Goal: Transaction & Acquisition: Purchase product/service

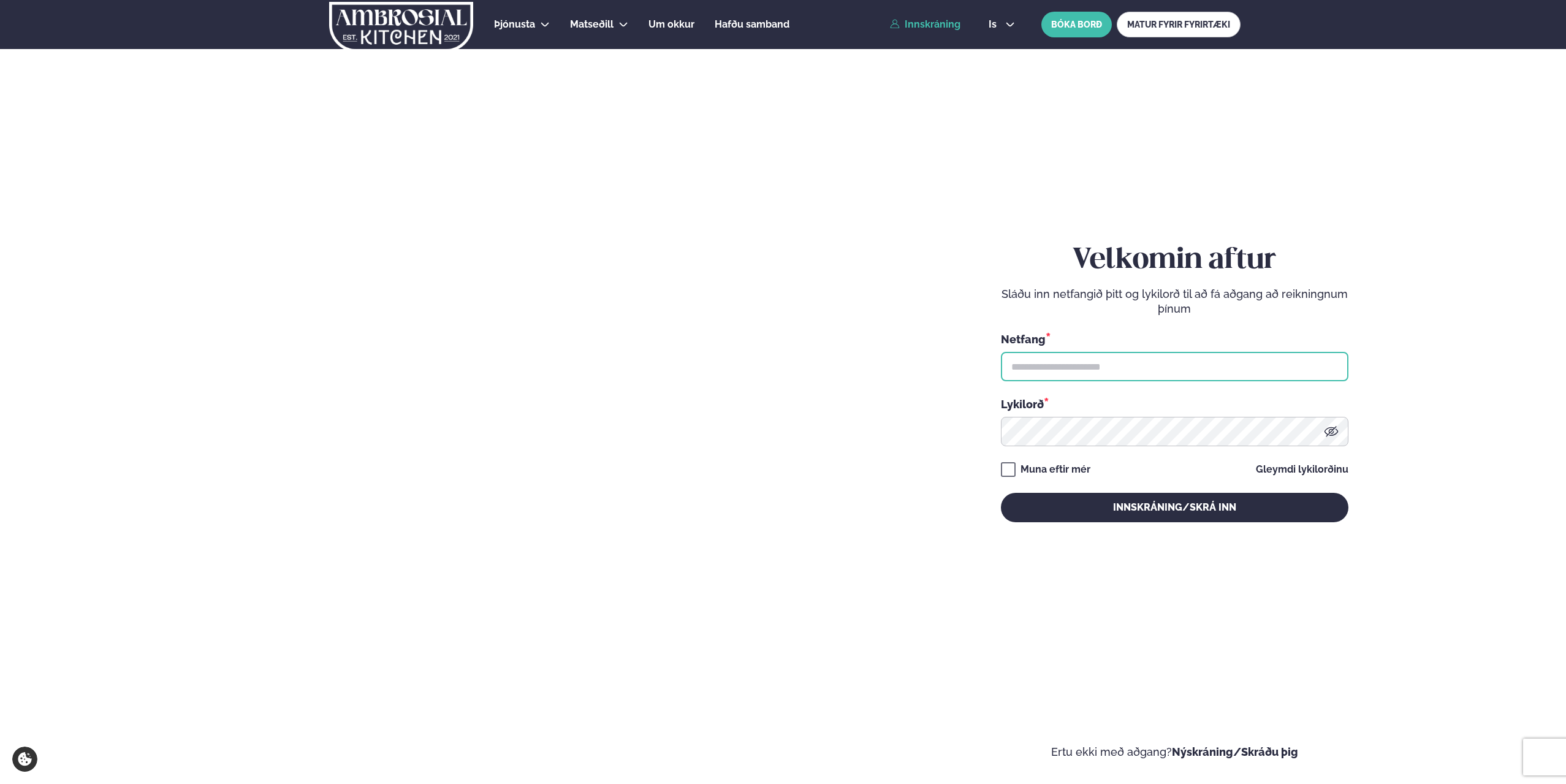
type input "**********"
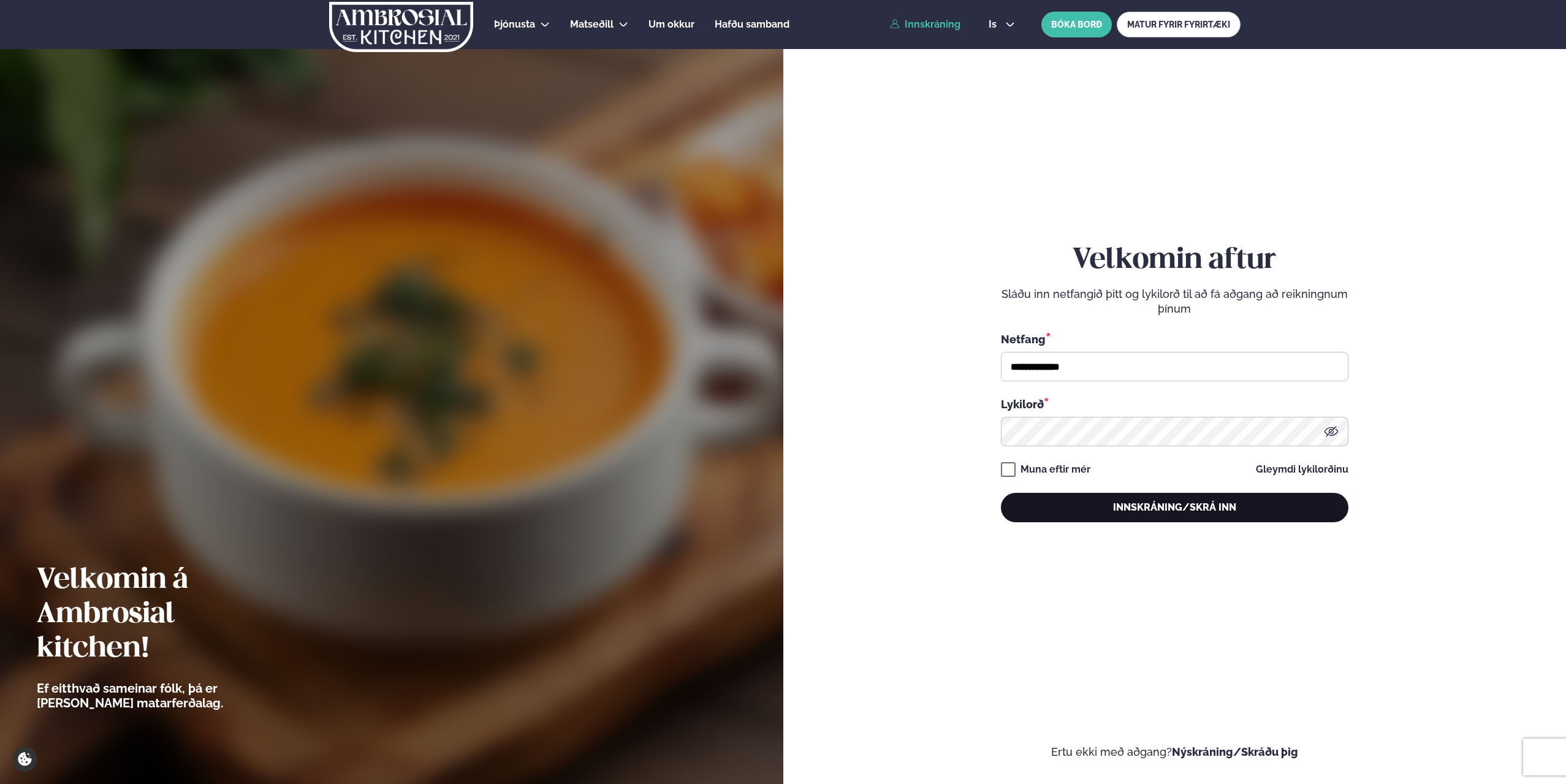
click at [1162, 509] on button "Innskráning/Skrá inn" at bounding box center [1175, 507] width 348 height 29
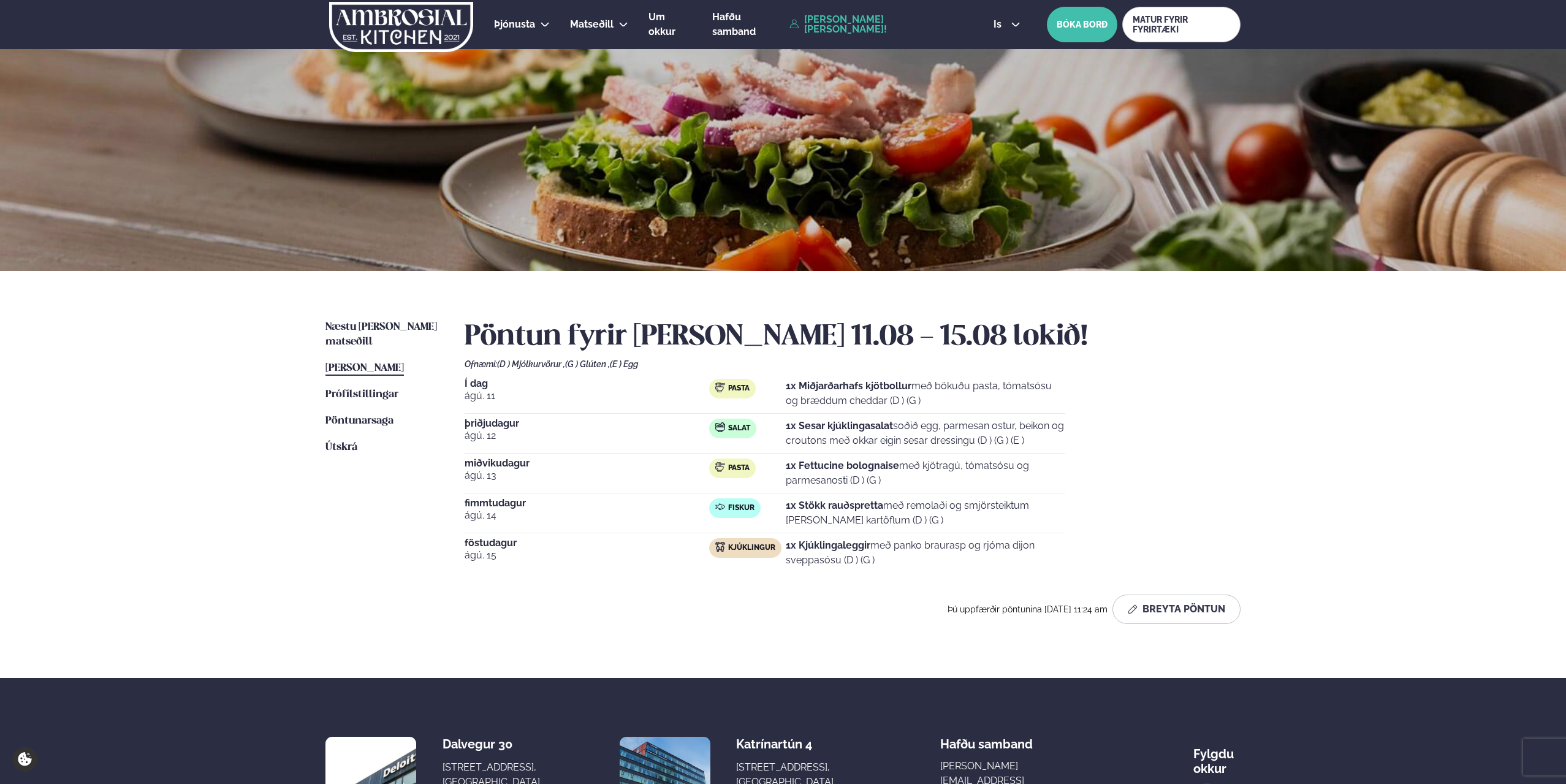
drag, startPoint x: 858, startPoint y: 391, endPoint x: 936, endPoint y: 395, distance: 78.1
click at [935, 395] on p "1x Miðjarðarhafs kjötbollur með bökuðu pasta, tómatsósu og bræddum cheddar (D )…" at bounding box center [925, 393] width 279 height 29
click at [937, 395] on p "1x Miðjarðarhafs kjötbollur með bökuðu pasta, tómatsósu og bræddum cheddar (D )…" at bounding box center [925, 393] width 279 height 29
click at [966, 464] on p "1x Fettucine bolognaise með kjötragú, tómatsósu og parmesanosti (D ) (G )" at bounding box center [925, 473] width 279 height 29
click at [1106, 463] on div "Í dag [DATE] Pasta 1x Miðjarðarhafs kjötbollur með bökuðu pasta, tómatsósu og b…" at bounding box center [852, 476] width 776 height 194
